Goal: Task Accomplishment & Management: Manage account settings

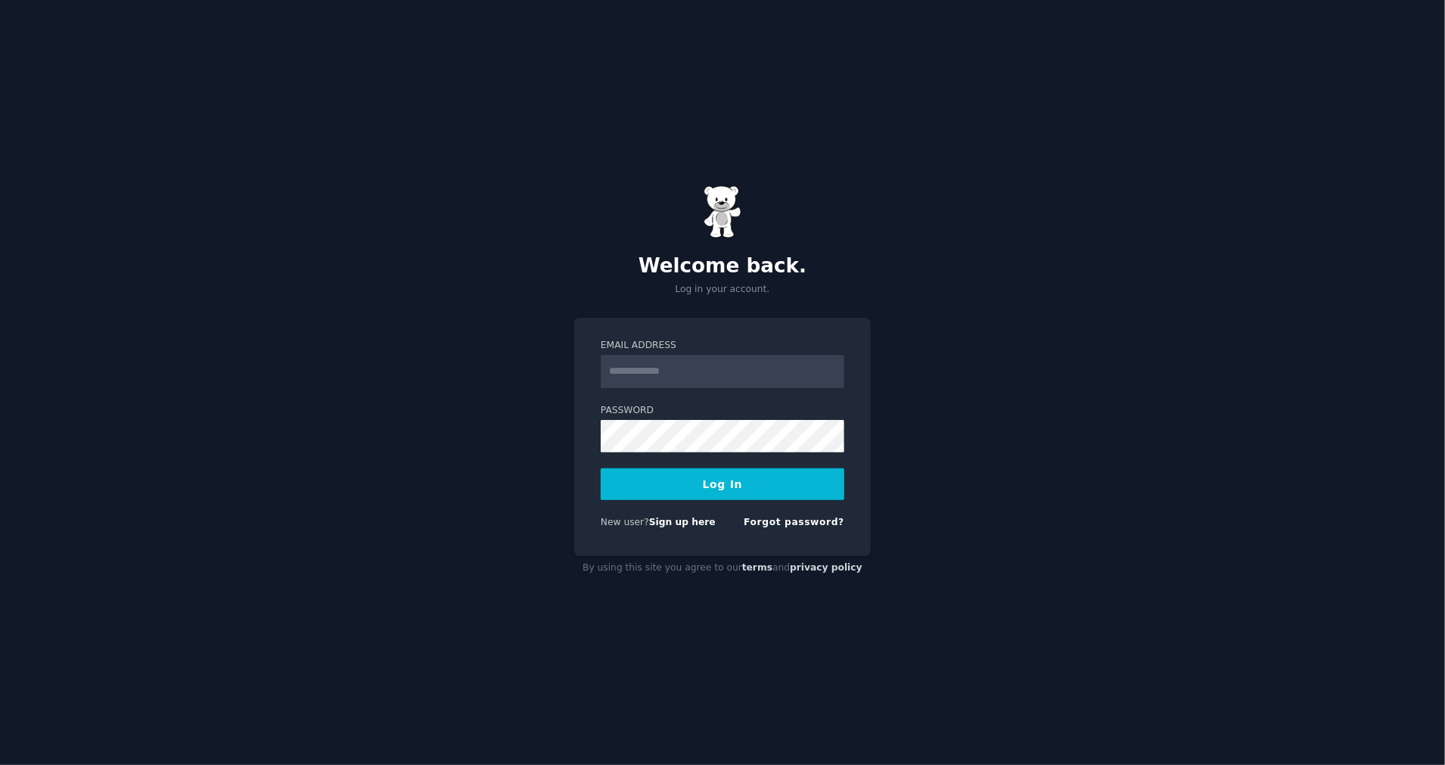
click at [739, 375] on input "Email Address" at bounding box center [723, 371] width 244 height 33
type input "**********"
click at [736, 484] on button "Log In" at bounding box center [723, 484] width 244 height 32
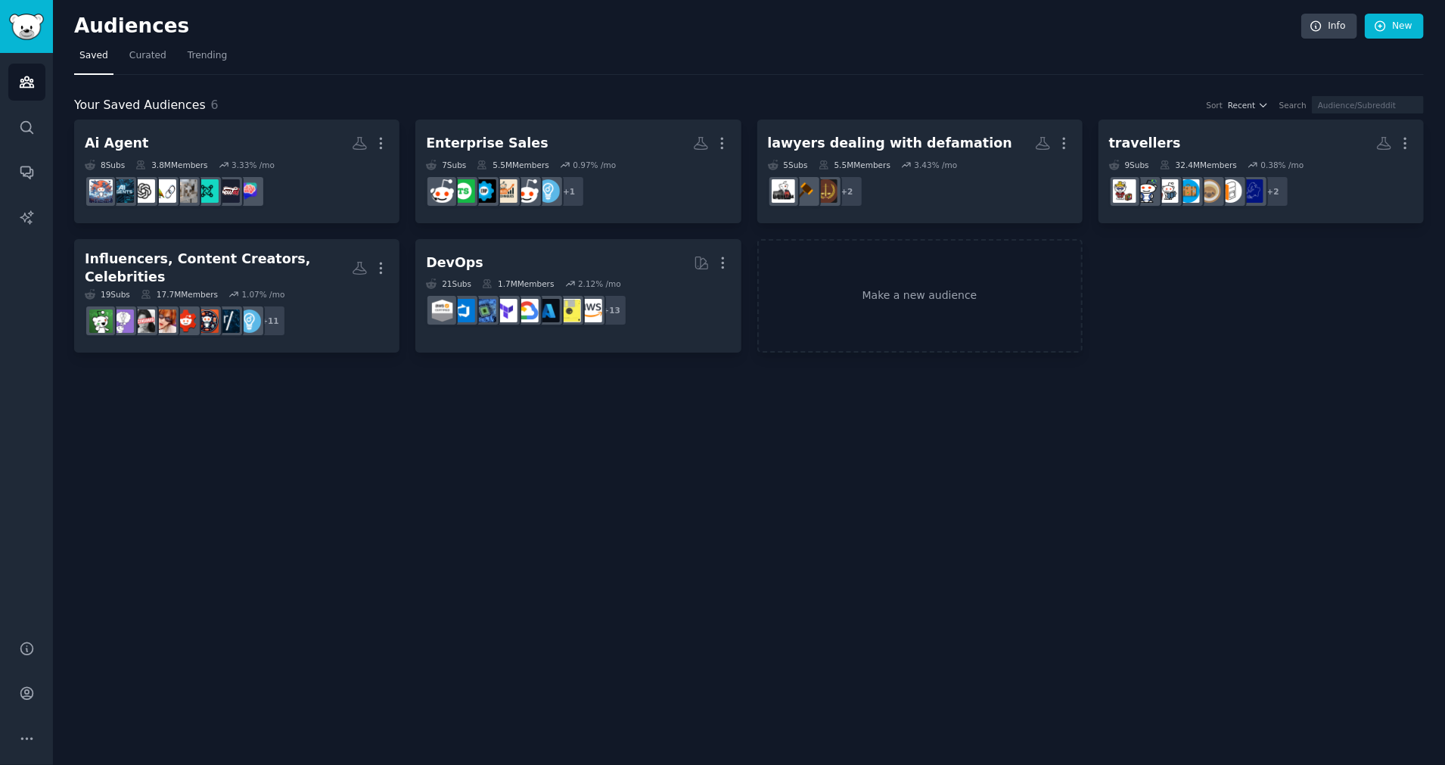
drag, startPoint x: 619, startPoint y: 437, endPoint x: 580, endPoint y: 426, distance: 40.0
click at [618, 436] on div "Audiences Info New Saved Curated Trending Your Saved Audiences 6 Sort Recent Se…" at bounding box center [749, 382] width 1392 height 765
click at [30, 728] on button "More" at bounding box center [26, 738] width 37 height 37
click at [33, 646] on icon "Sidebar" at bounding box center [27, 649] width 16 height 16
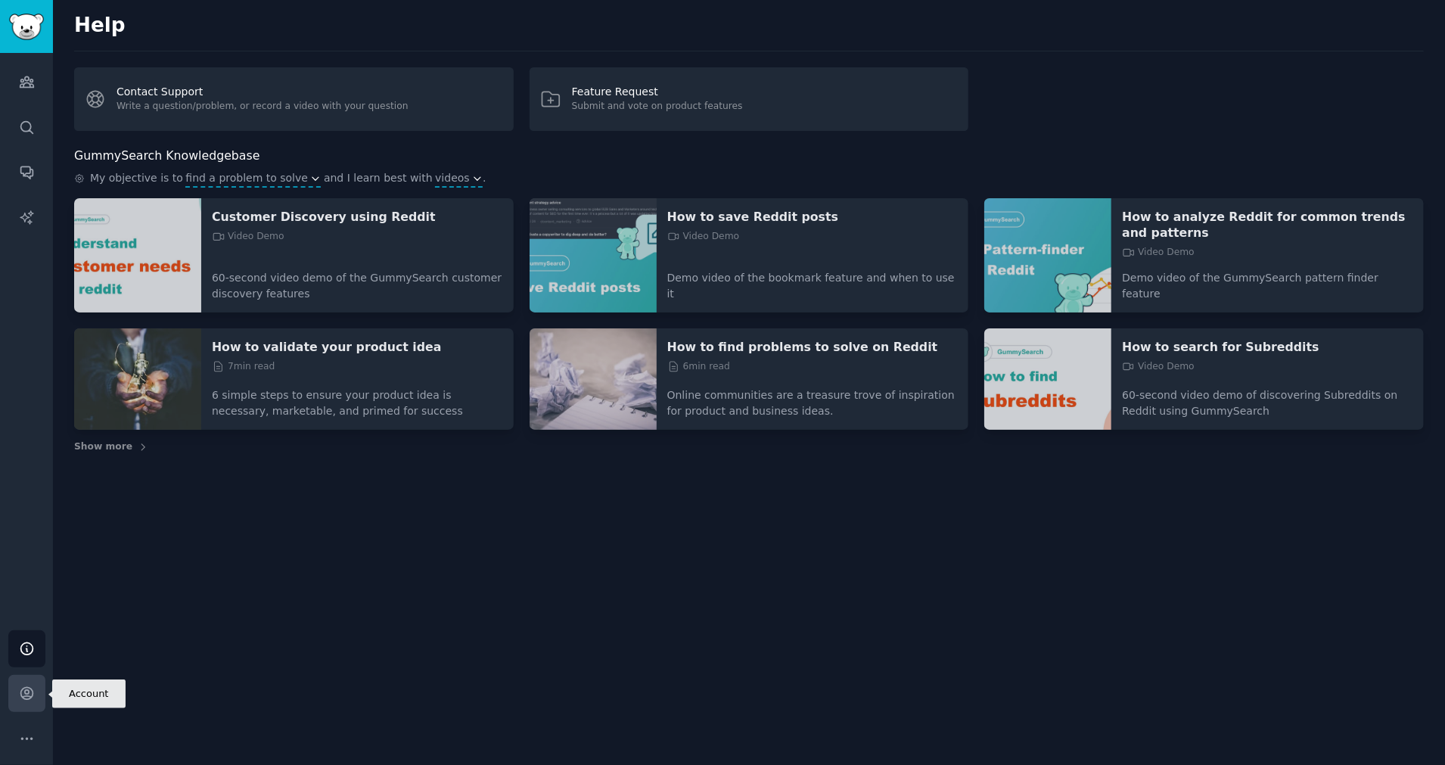
click at [28, 696] on icon "Sidebar" at bounding box center [26, 694] width 12 height 12
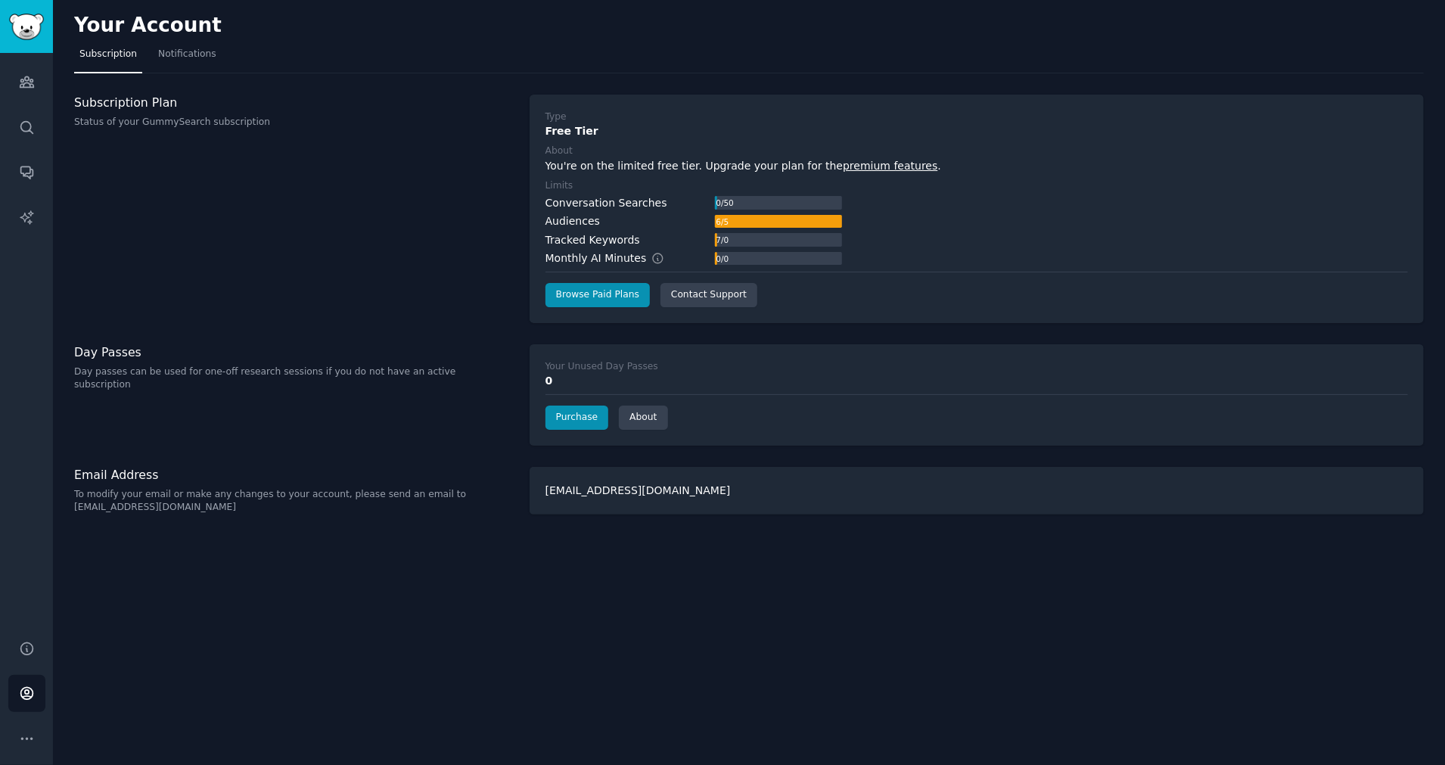
click at [394, 285] on div "Subscription Plan Status of your GummySearch subscription" at bounding box center [294, 209] width 440 height 229
click at [195, 52] on span "Notifications" at bounding box center [187, 55] width 58 height 14
